Goal: Use online tool/utility: Utilize a website feature to perform a specific function

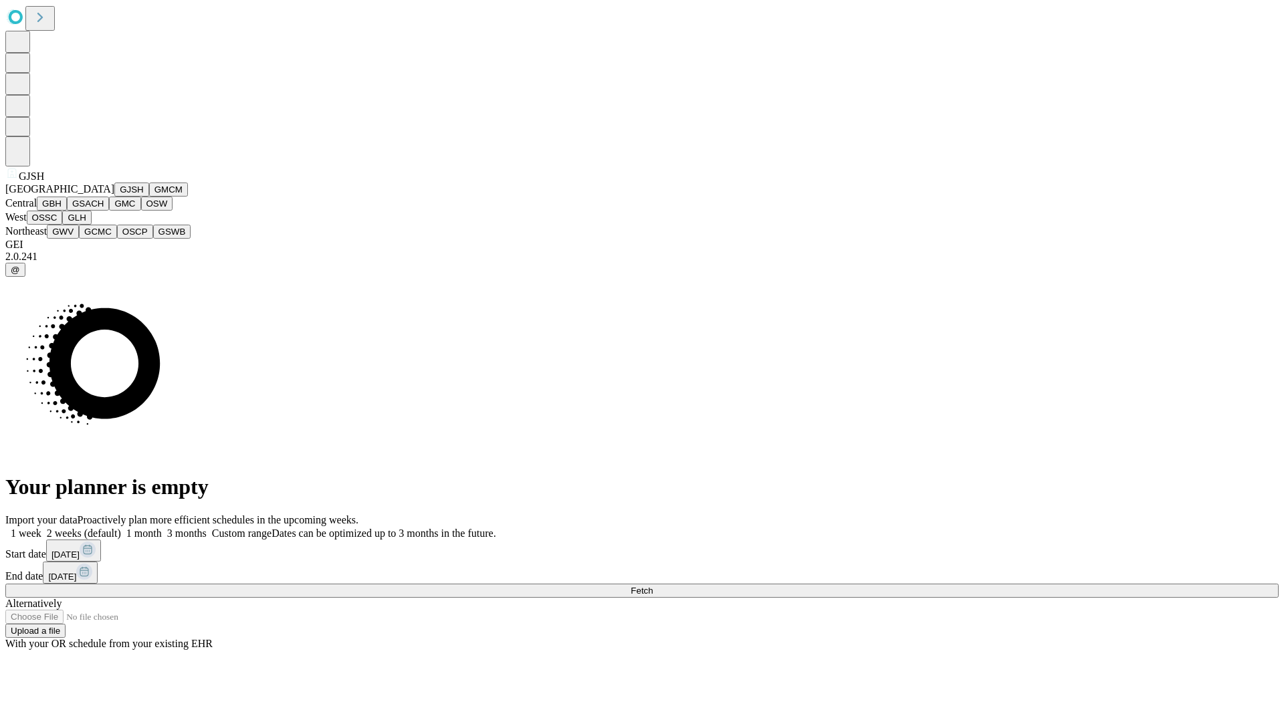
click at [114, 197] on button "GJSH" at bounding box center [131, 190] width 35 height 14
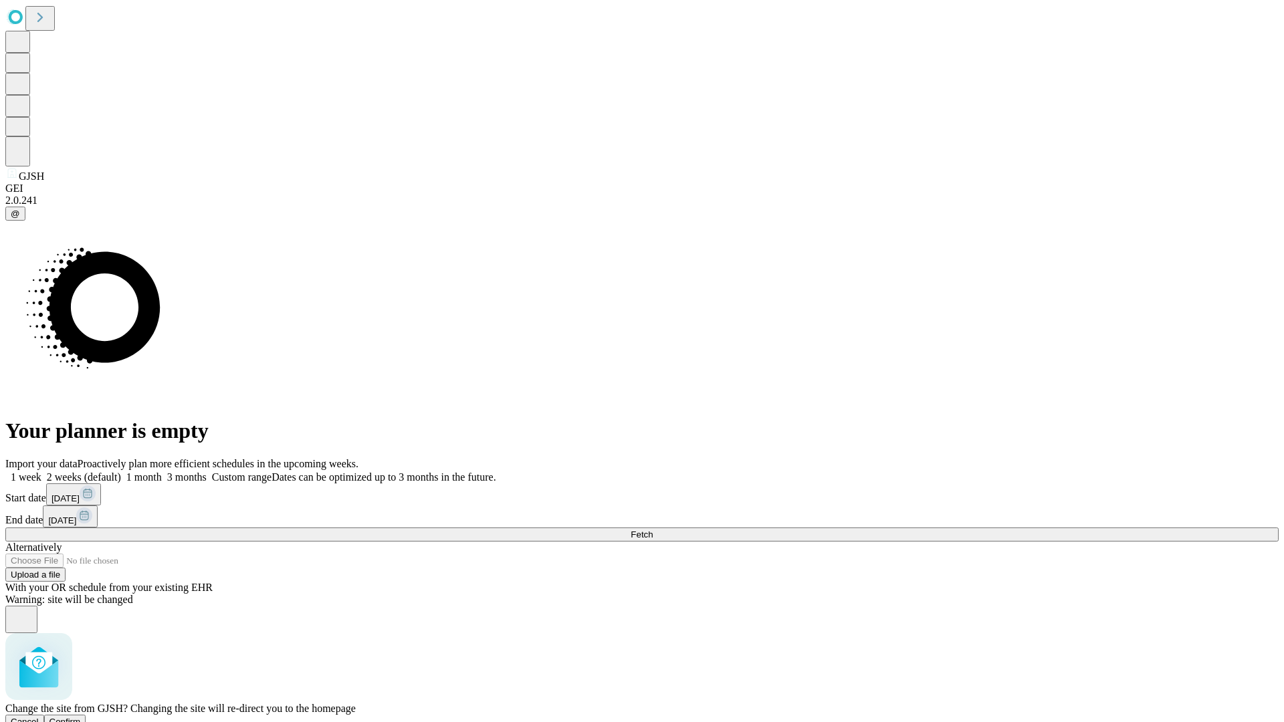
click at [81, 717] on span "Confirm" at bounding box center [64, 722] width 31 height 10
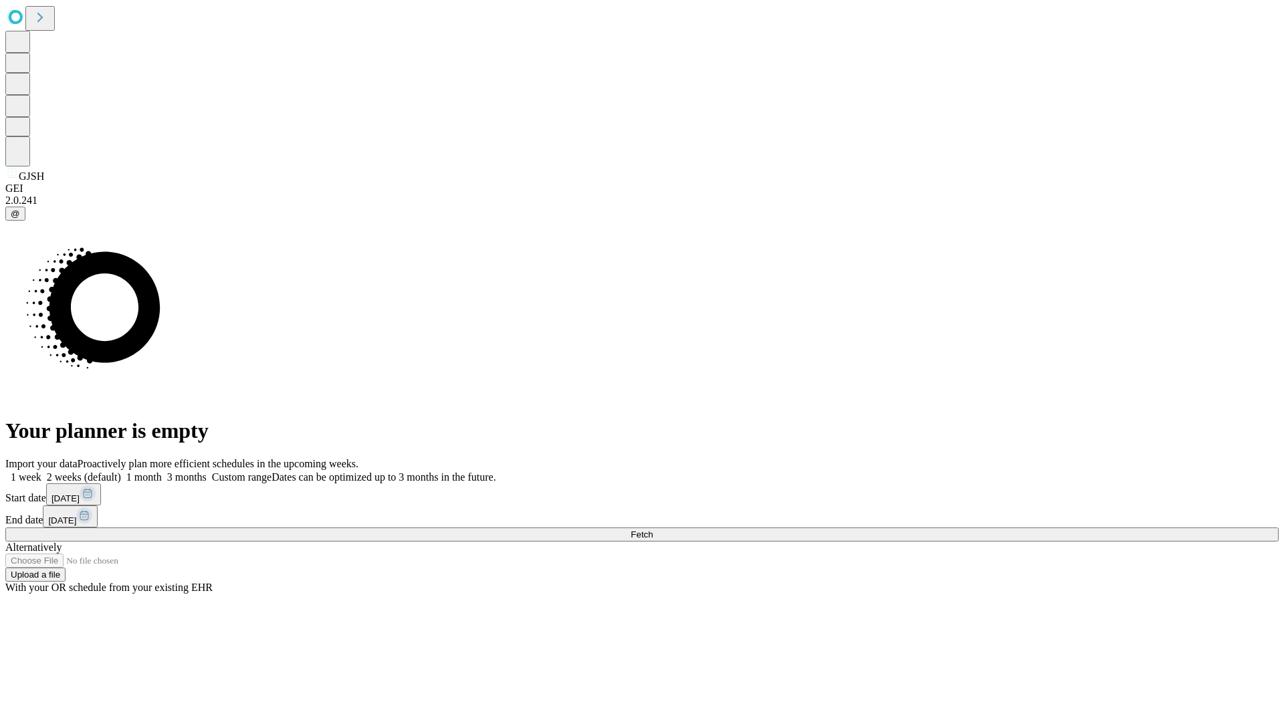
click at [121, 471] on label "2 weeks (default)" at bounding box center [81, 476] width 80 height 11
click at [652, 529] on span "Fetch" at bounding box center [641, 534] width 22 height 10
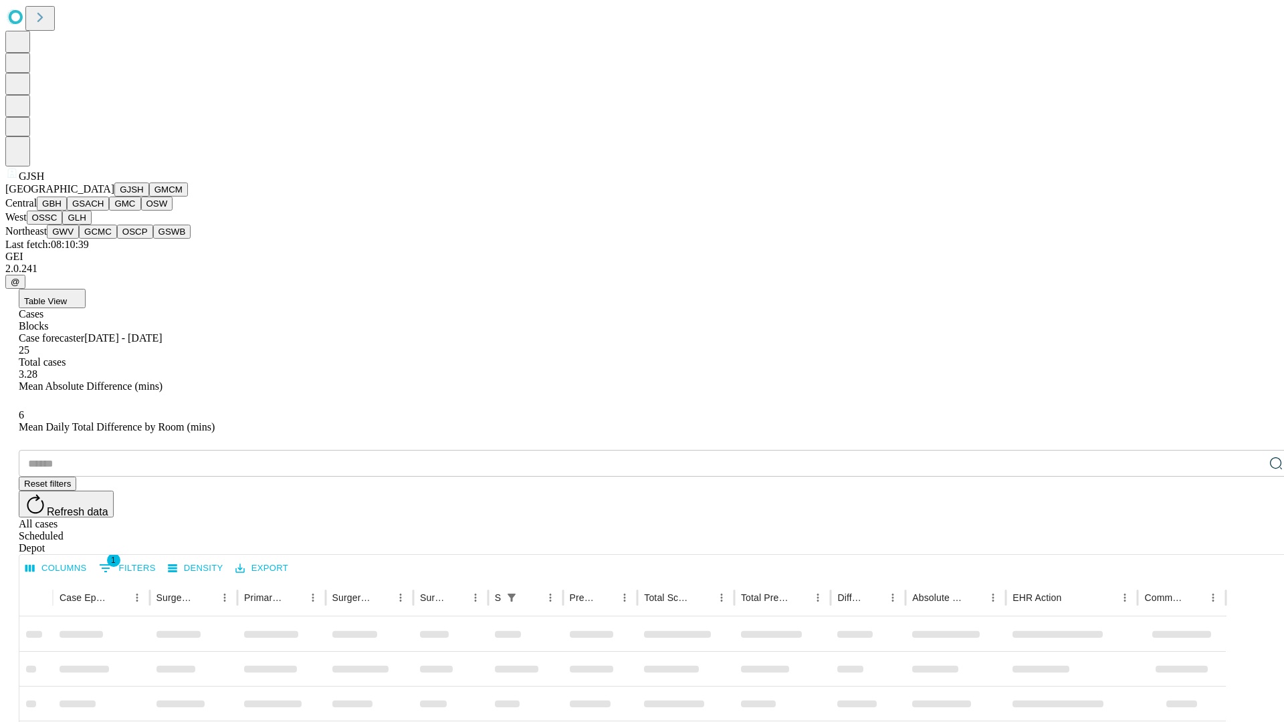
click at [149, 197] on button "GMCM" at bounding box center [168, 190] width 39 height 14
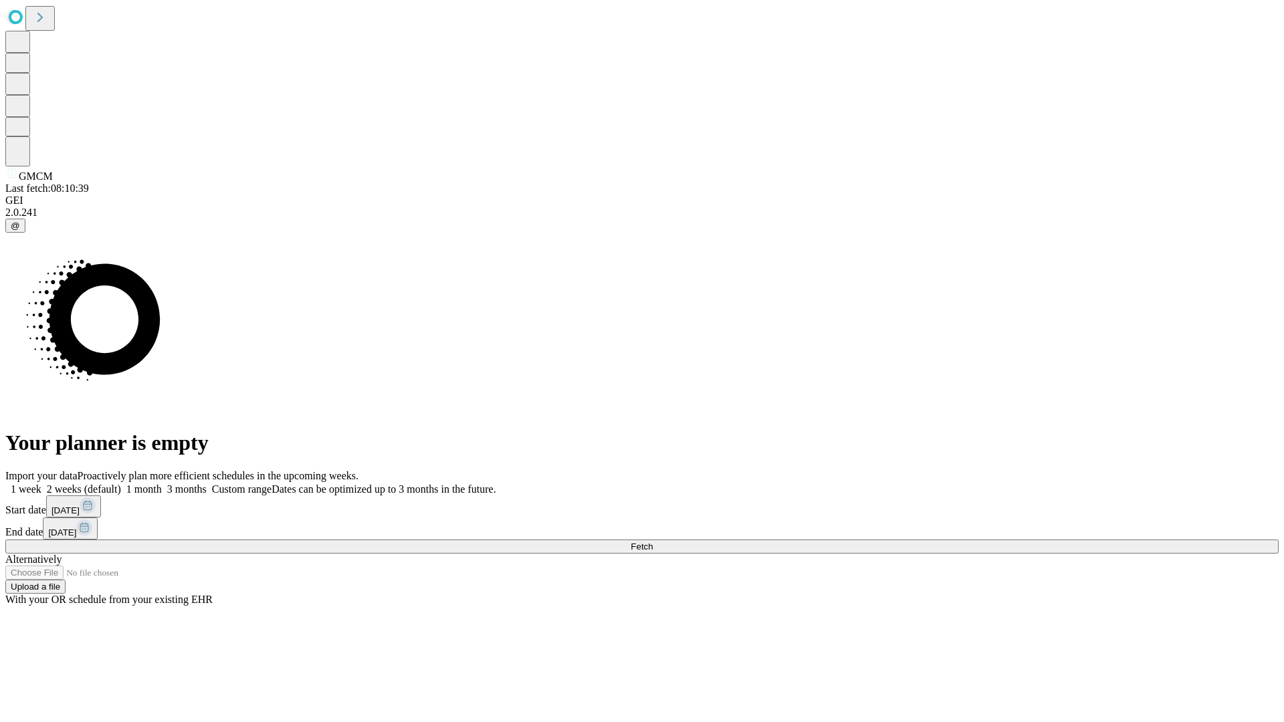
click at [121, 483] on label "2 weeks (default)" at bounding box center [81, 488] width 80 height 11
click at [652, 542] on span "Fetch" at bounding box center [641, 547] width 22 height 10
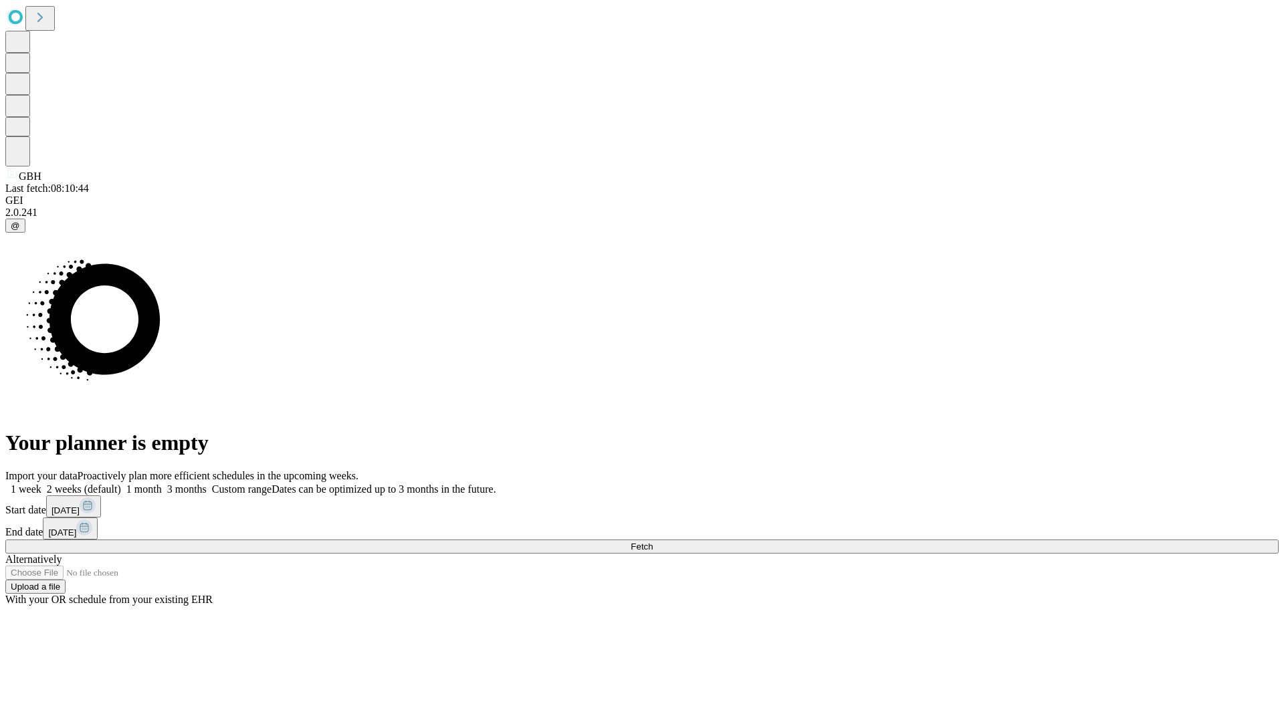
click at [121, 483] on label "2 weeks (default)" at bounding box center [81, 488] width 80 height 11
click at [652, 542] on span "Fetch" at bounding box center [641, 547] width 22 height 10
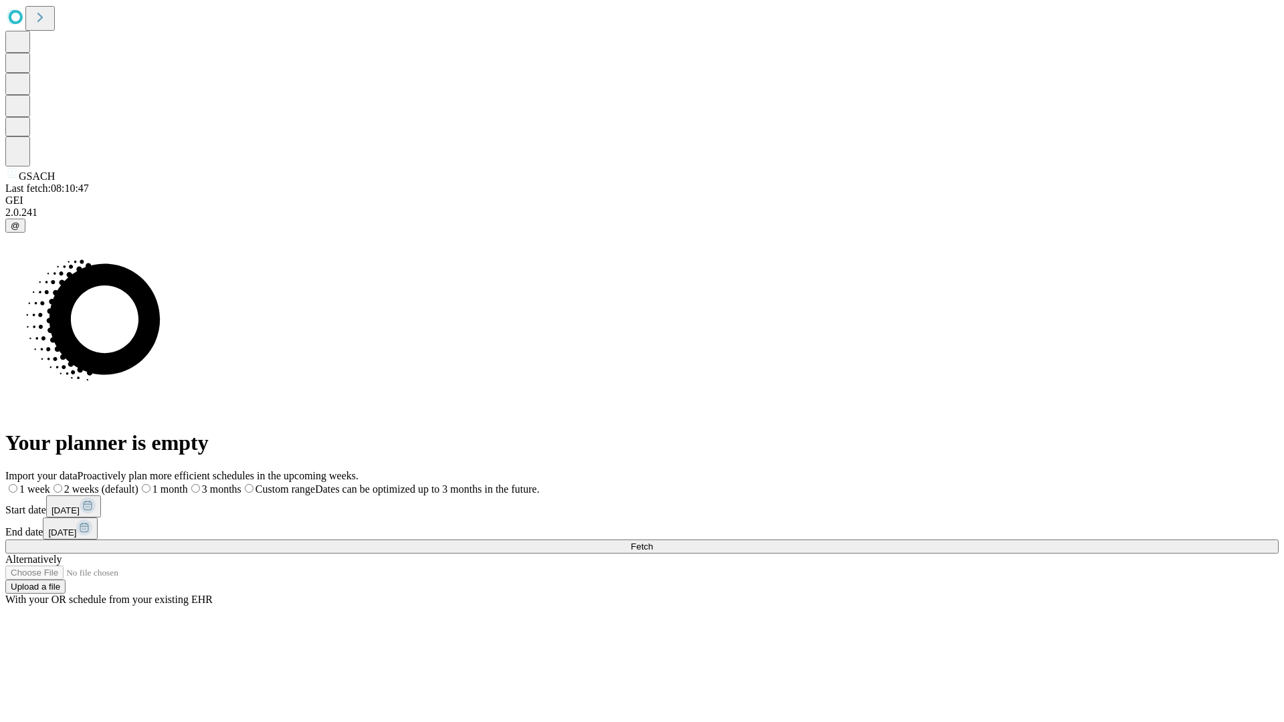
click at [138, 483] on label "2 weeks (default)" at bounding box center [94, 488] width 88 height 11
click at [652, 542] on span "Fetch" at bounding box center [641, 547] width 22 height 10
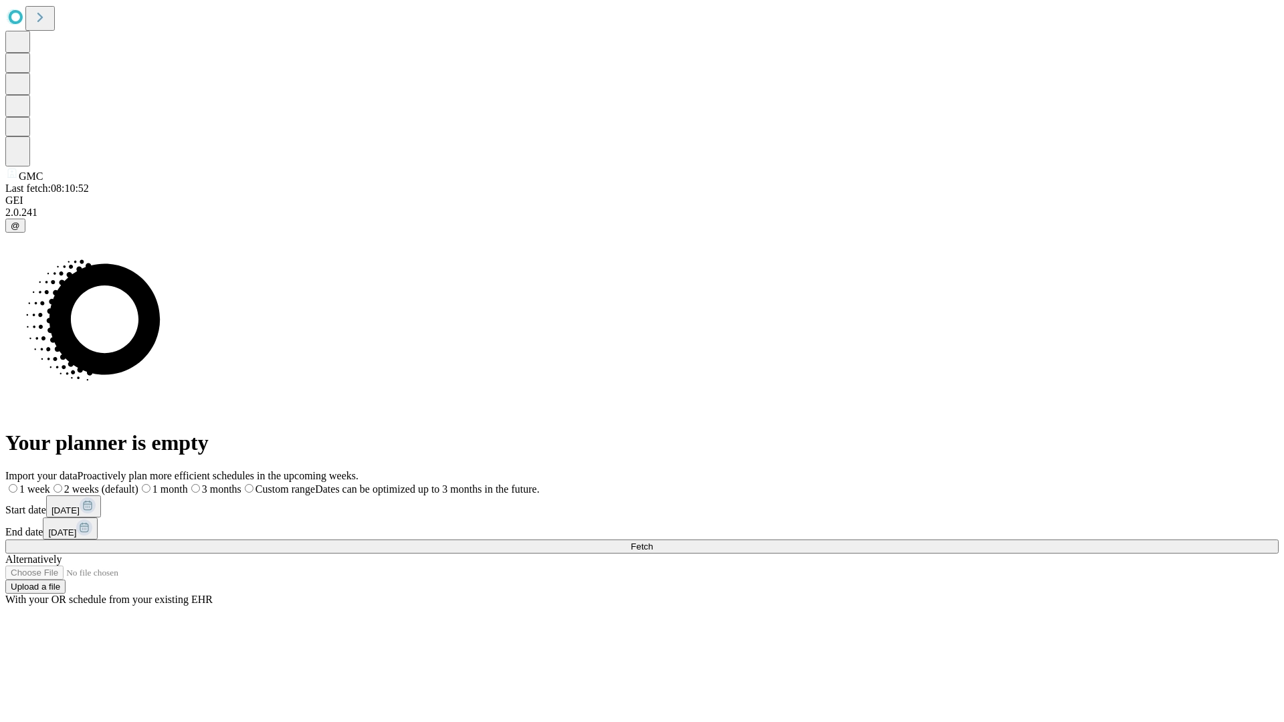
click at [138, 483] on label "2 weeks (default)" at bounding box center [94, 488] width 88 height 11
click at [652, 542] on span "Fetch" at bounding box center [641, 547] width 22 height 10
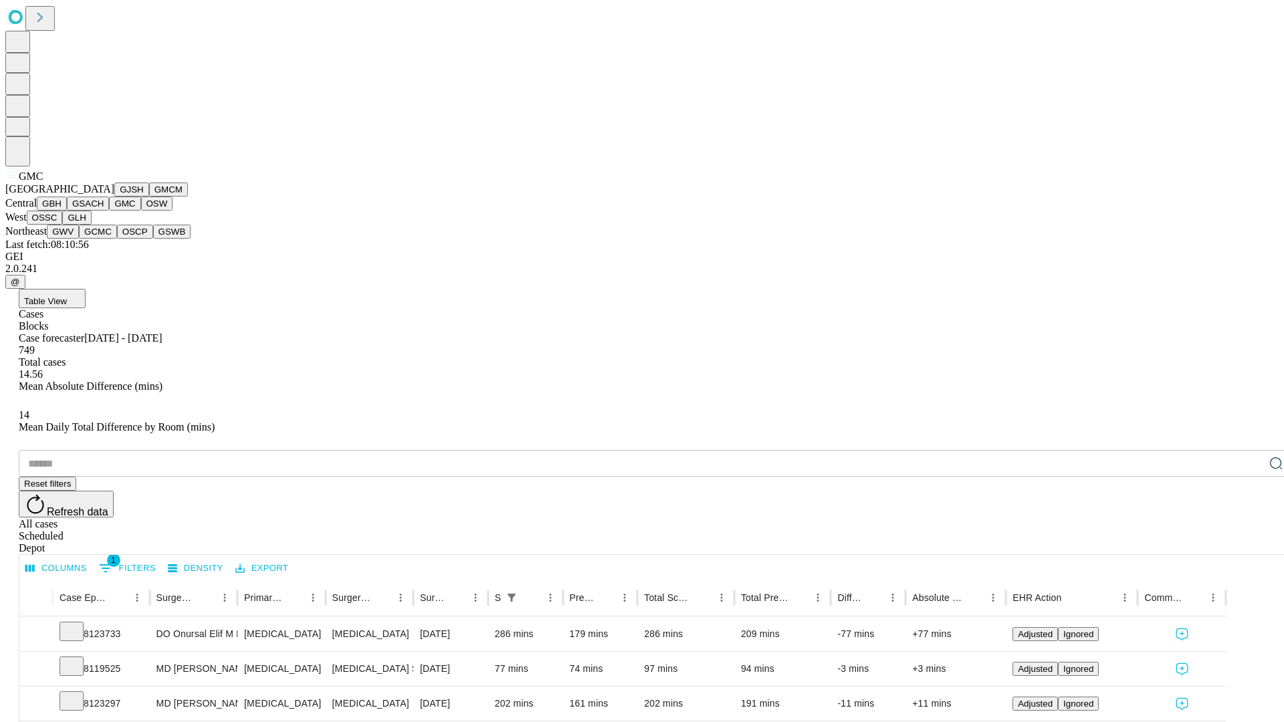
click at [141, 211] on button "OSW" at bounding box center [157, 204] width 32 height 14
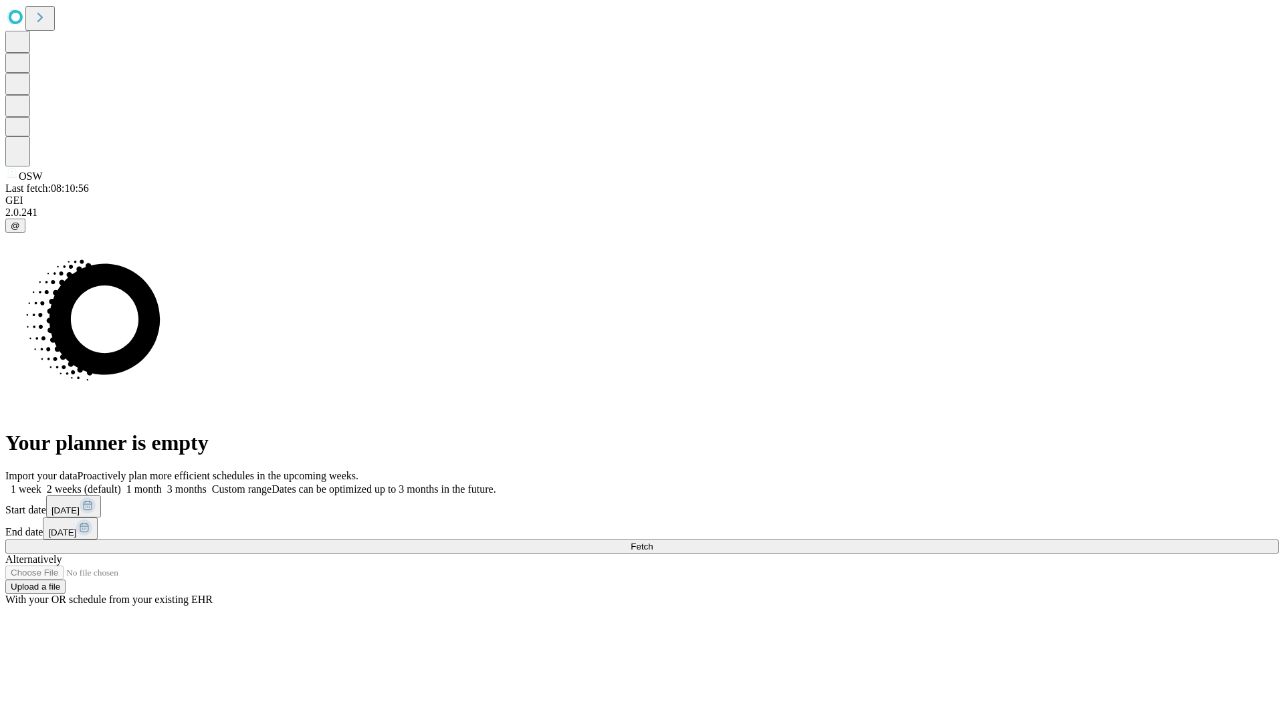
click at [121, 483] on label "2 weeks (default)" at bounding box center [81, 488] width 80 height 11
click at [652, 542] on span "Fetch" at bounding box center [641, 547] width 22 height 10
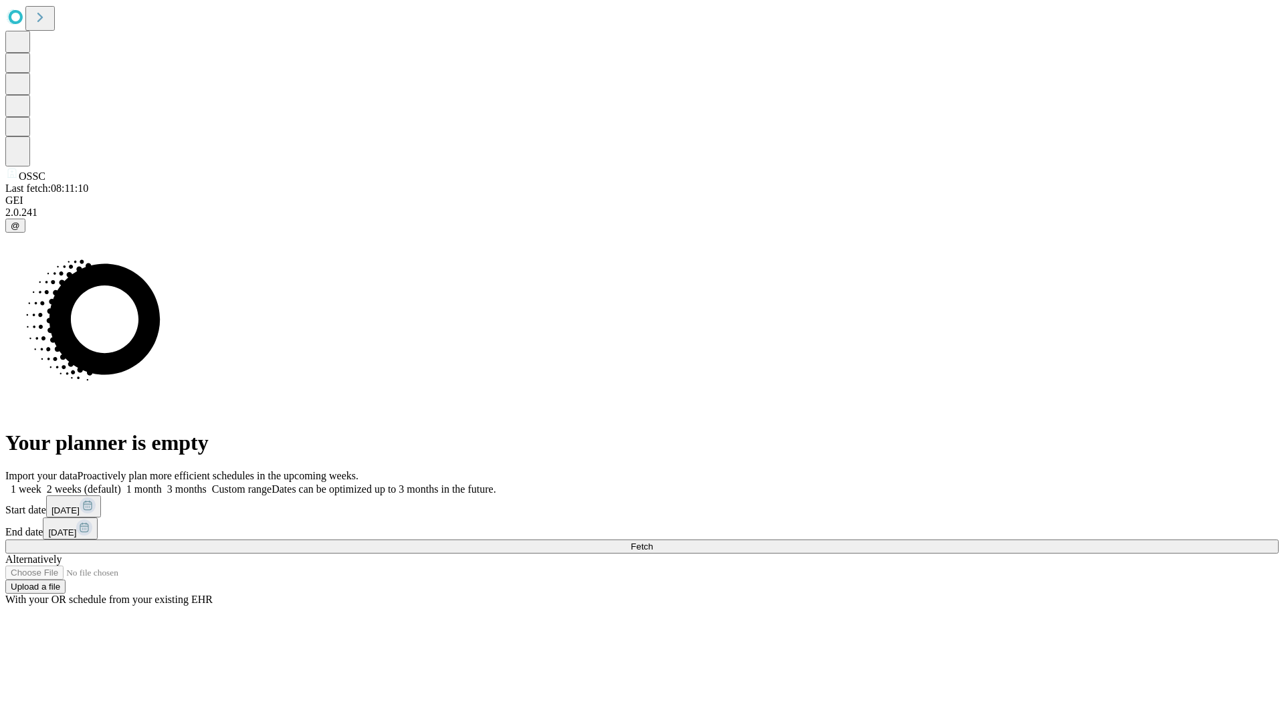
click at [121, 483] on label "2 weeks (default)" at bounding box center [81, 488] width 80 height 11
click at [652, 542] on span "Fetch" at bounding box center [641, 547] width 22 height 10
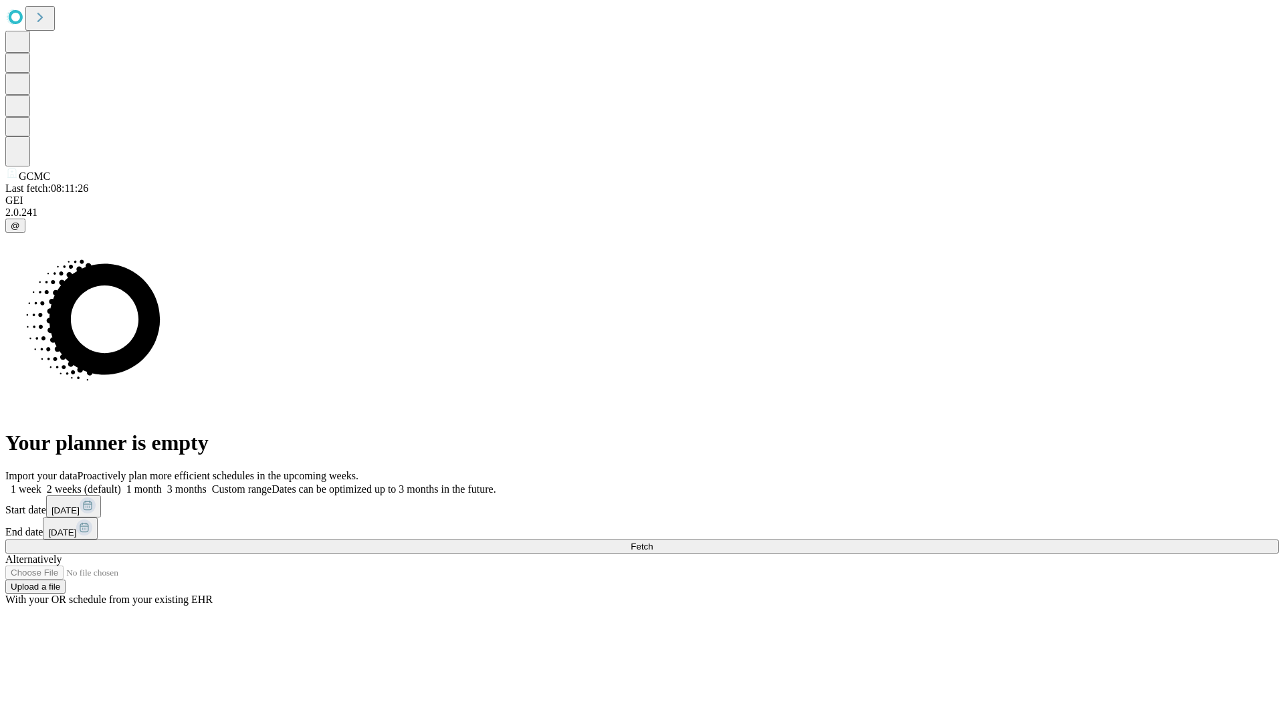
click at [121, 483] on label "2 weeks (default)" at bounding box center [81, 488] width 80 height 11
click at [652, 542] on span "Fetch" at bounding box center [641, 547] width 22 height 10
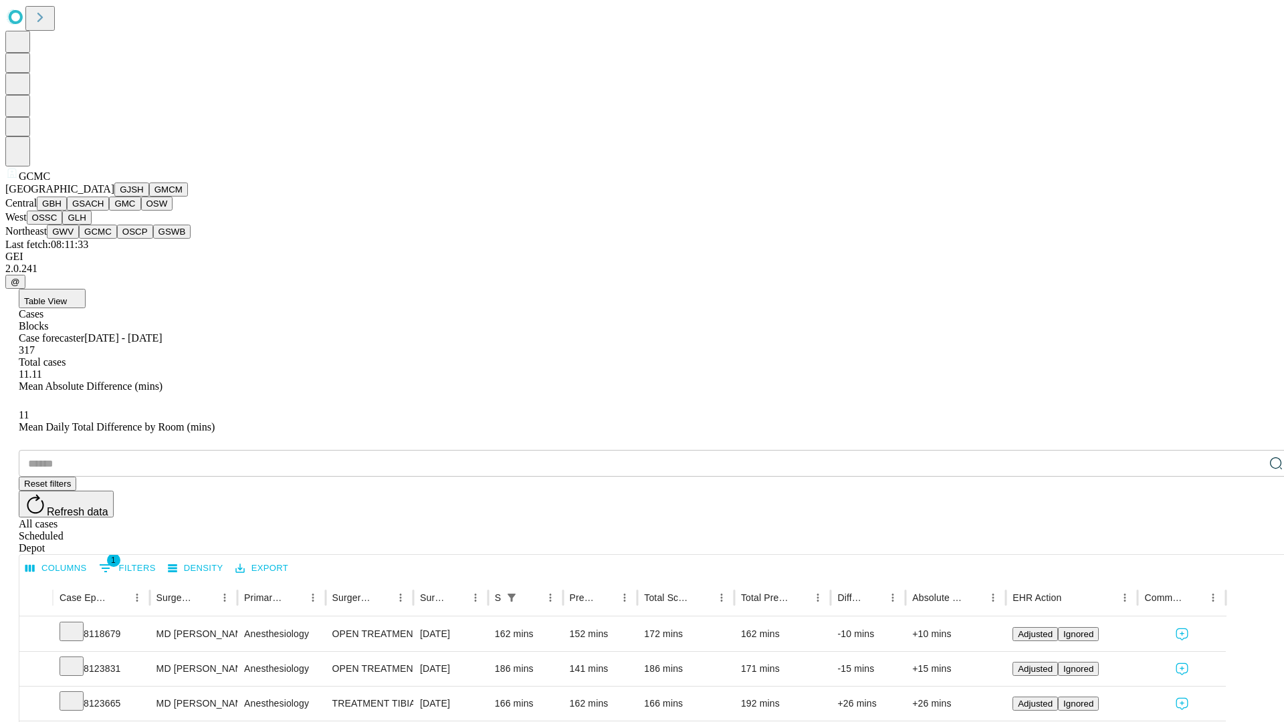
click at [117, 239] on button "OSCP" at bounding box center [135, 232] width 36 height 14
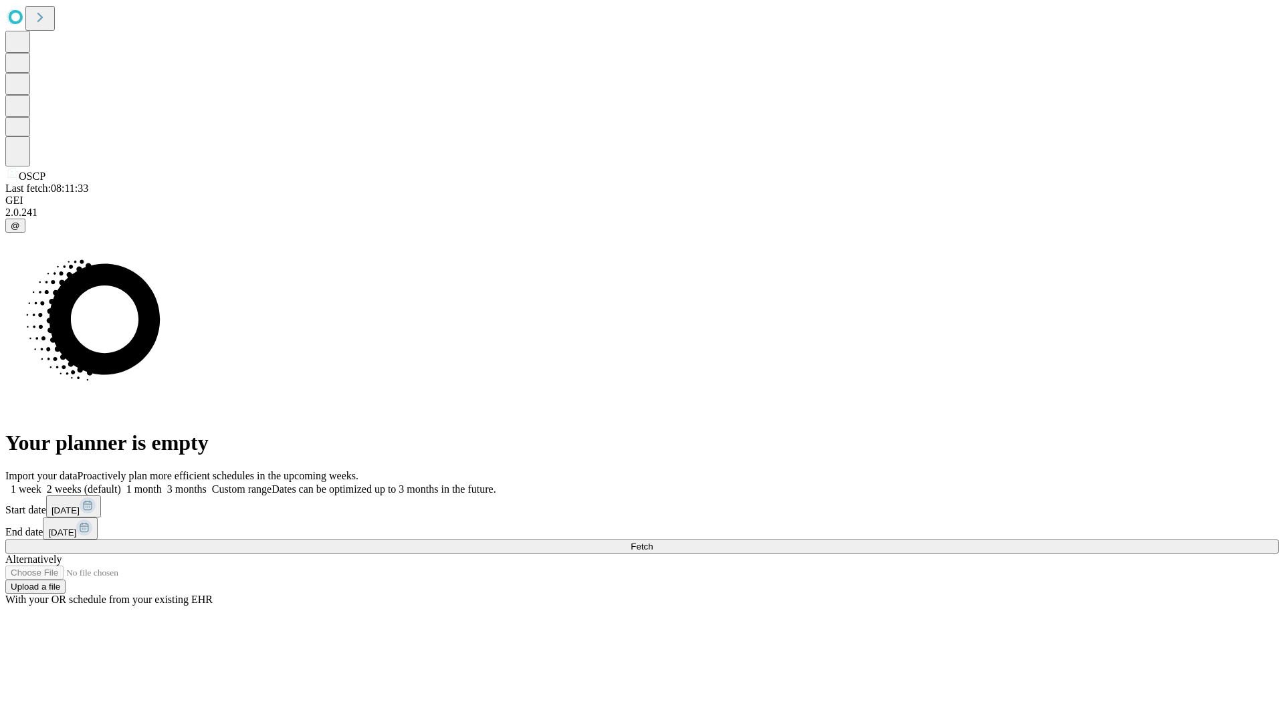
click at [121, 483] on label "2 weeks (default)" at bounding box center [81, 488] width 80 height 11
click at [652, 542] on span "Fetch" at bounding box center [641, 547] width 22 height 10
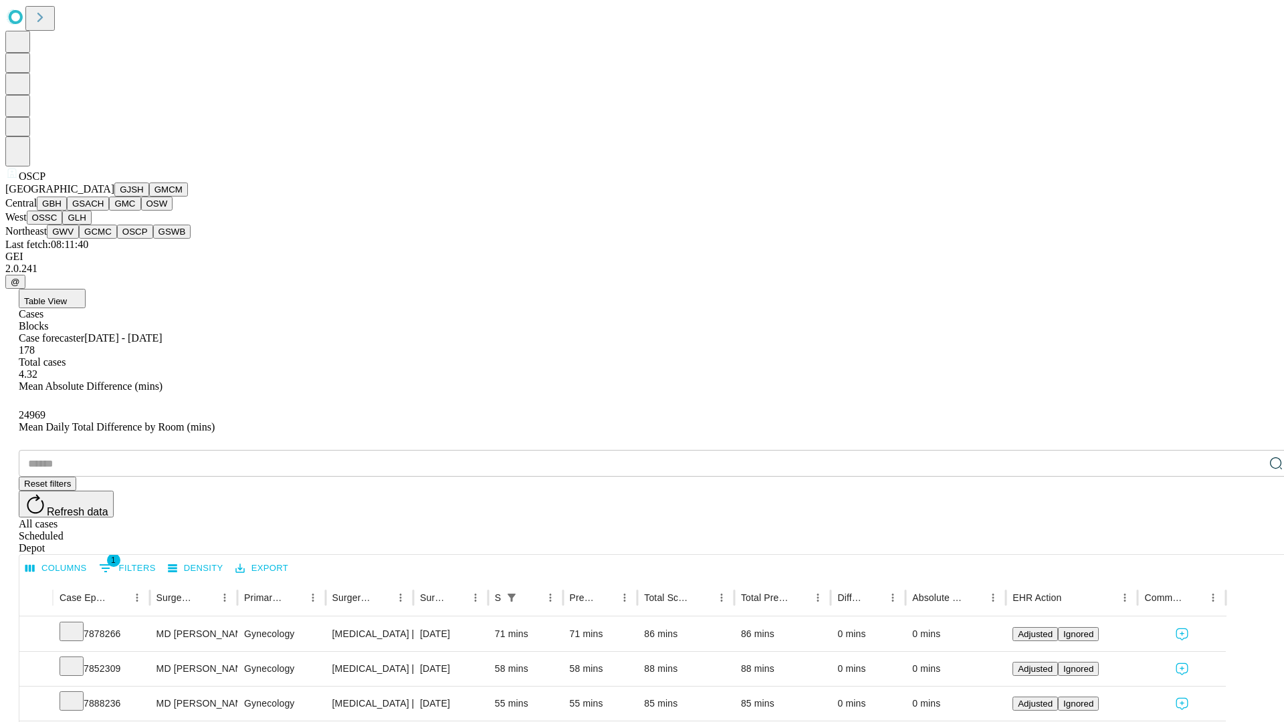
click at [153, 239] on button "GSWB" at bounding box center [172, 232] width 38 height 14
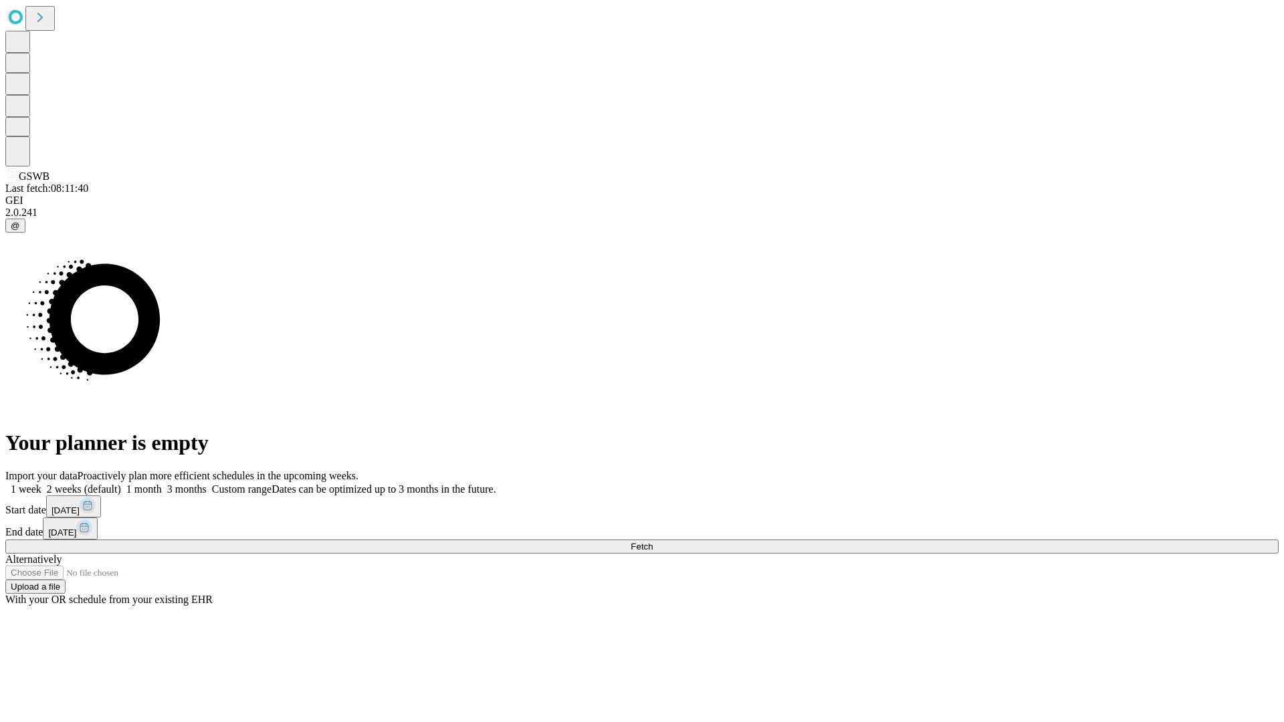
click at [121, 483] on label "2 weeks (default)" at bounding box center [81, 488] width 80 height 11
click at [652, 542] on span "Fetch" at bounding box center [641, 547] width 22 height 10
